Goal: Information Seeking & Learning: Learn about a topic

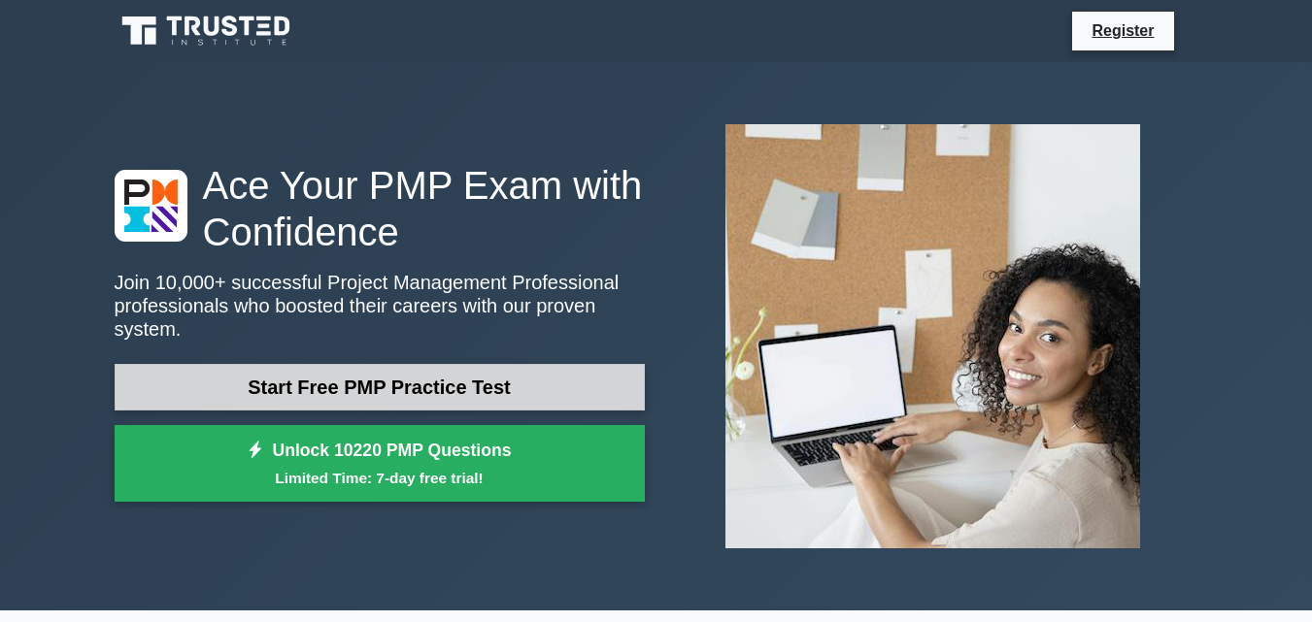
click at [360, 372] on link "Start Free PMP Practice Test" at bounding box center [380, 387] width 530 height 47
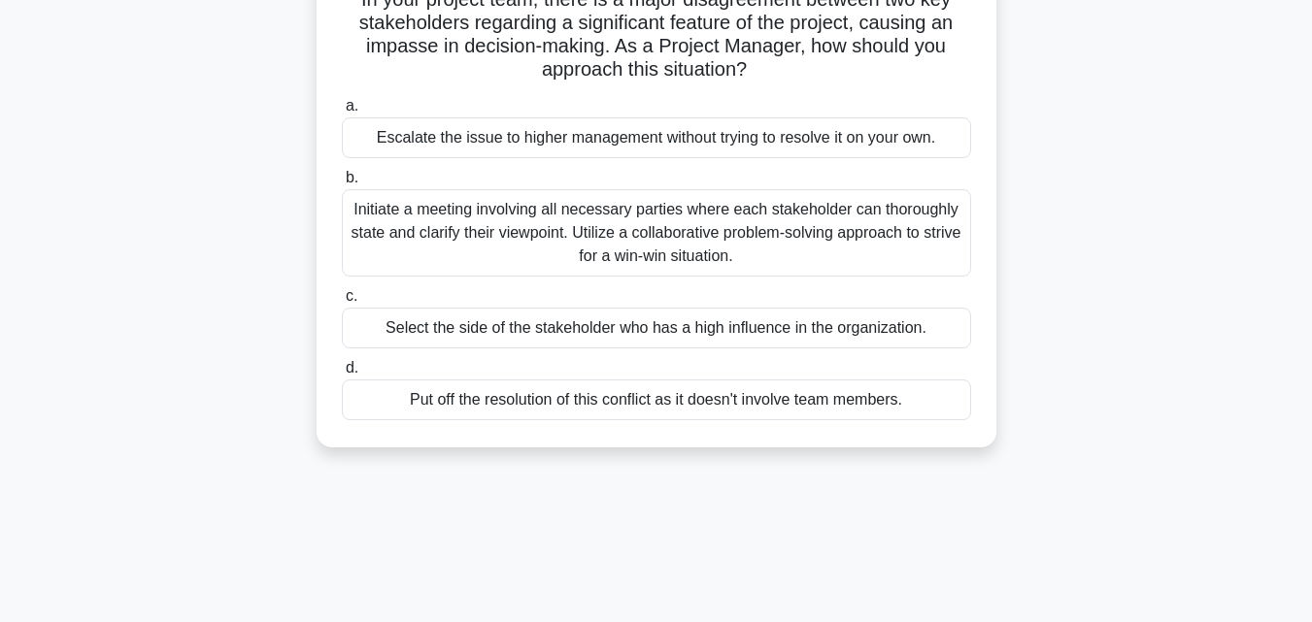
scroll to position [116, 0]
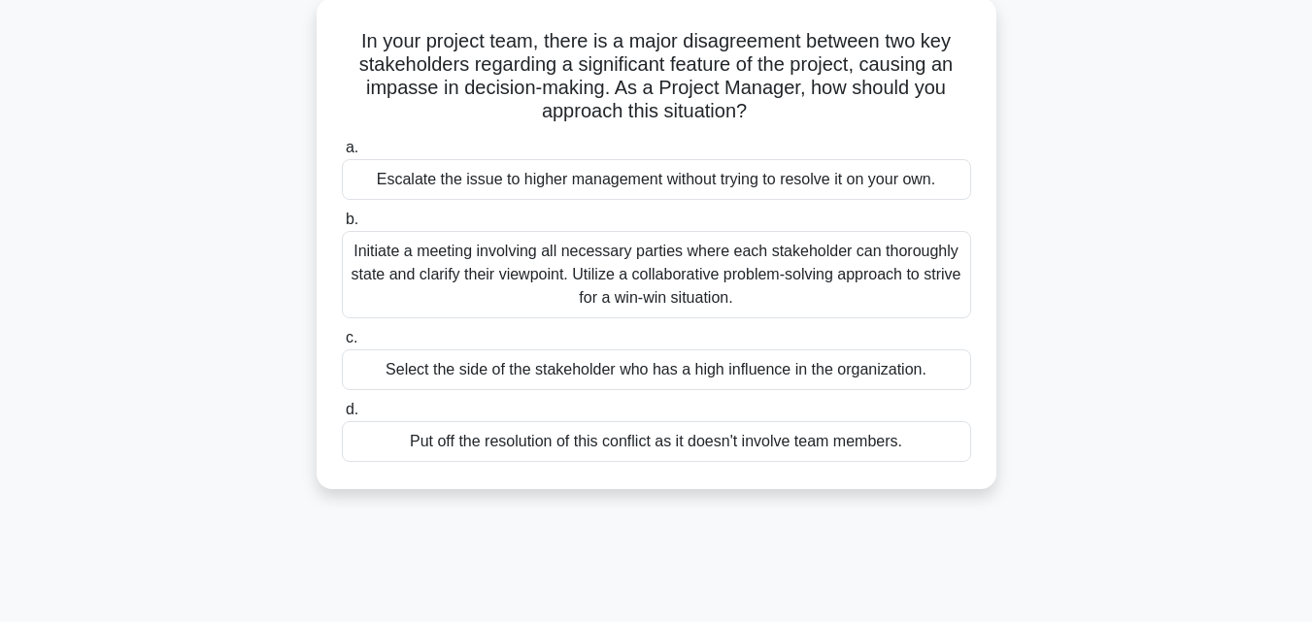
click at [360, 372] on div "Select the side of the stakeholder who has a high influence in the organization." at bounding box center [656, 370] width 629 height 41
click at [342, 345] on input "c. Select the side of the stakeholder who has a high influence in the organizat…" at bounding box center [342, 338] width 0 height 13
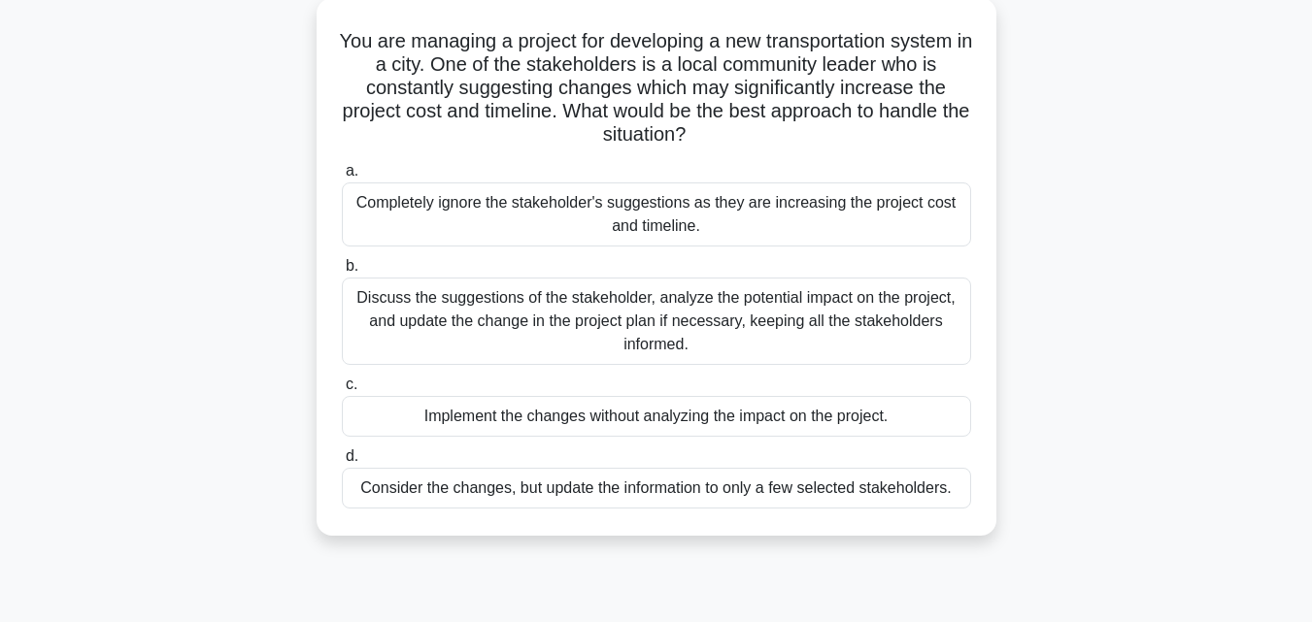
click at [360, 373] on label "c. Implement the changes without analyzing the impact on the project." at bounding box center [656, 405] width 629 height 64
click at [342, 379] on input "c. Implement the changes without analyzing the impact on the project." at bounding box center [342, 385] width 0 height 13
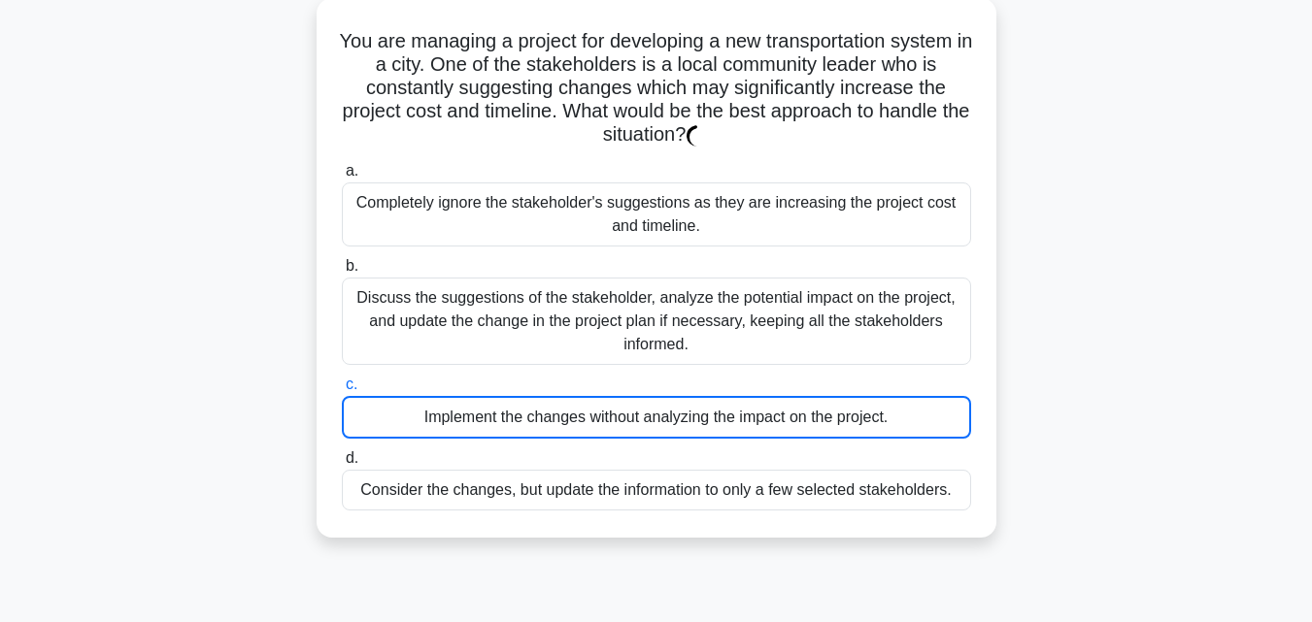
scroll to position [0, 0]
